Goal: Information Seeking & Learning: Learn about a topic

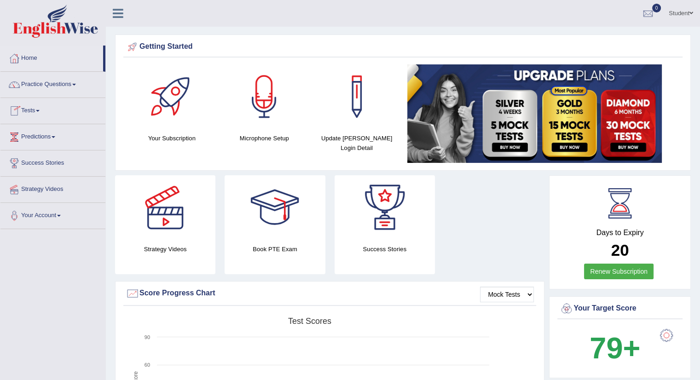
click at [63, 111] on link "Tests" at bounding box center [52, 109] width 105 height 23
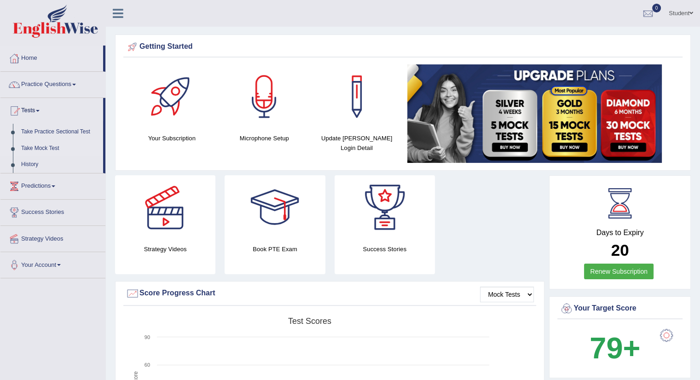
click at [46, 148] on link "Take Mock Test" at bounding box center [60, 148] width 86 height 17
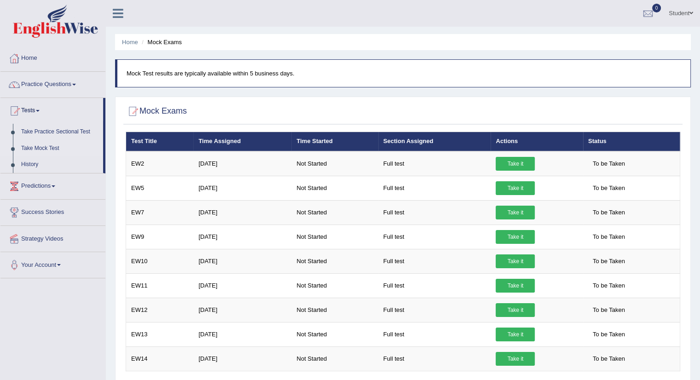
click at [23, 56] on link "Home" at bounding box center [52, 57] width 105 height 23
